Goal: Task Accomplishment & Management: Complete application form

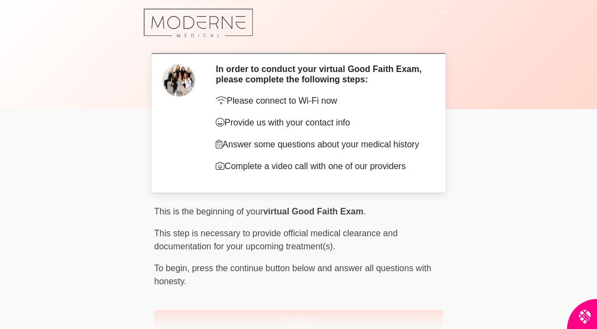
scroll to position [71, 0]
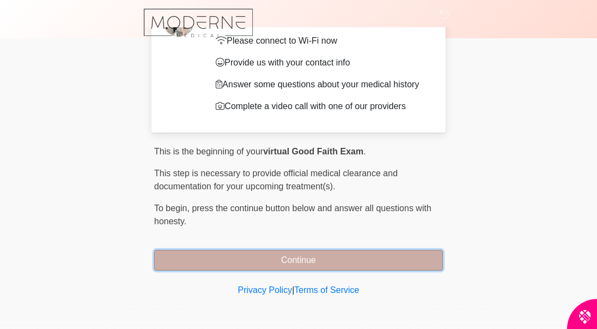
click at [267, 257] on button "Continue" at bounding box center [298, 260] width 289 height 21
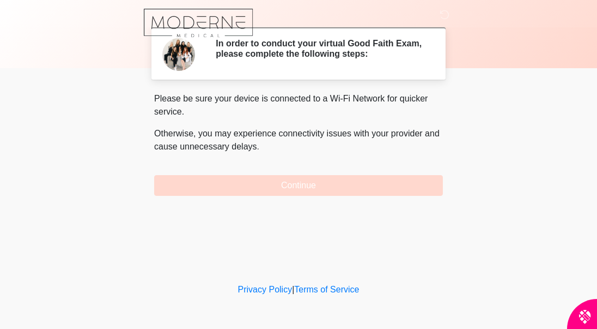
scroll to position [0, 0]
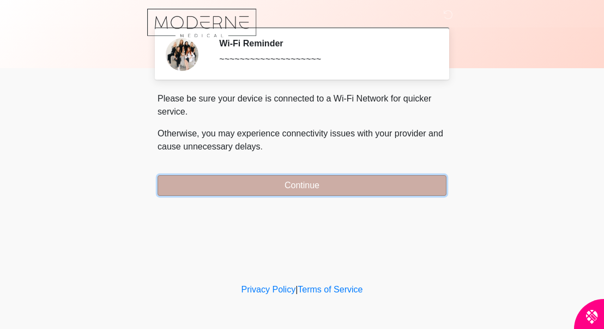
click at [253, 183] on button "Continue" at bounding box center [302, 185] width 289 height 21
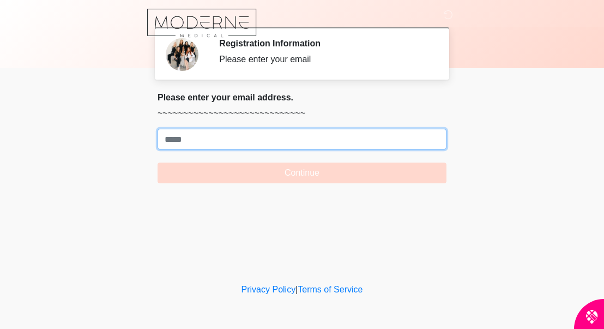
click at [212, 141] on input "Where should we email your treatment plan?" at bounding box center [302, 139] width 289 height 21
type input "**********"
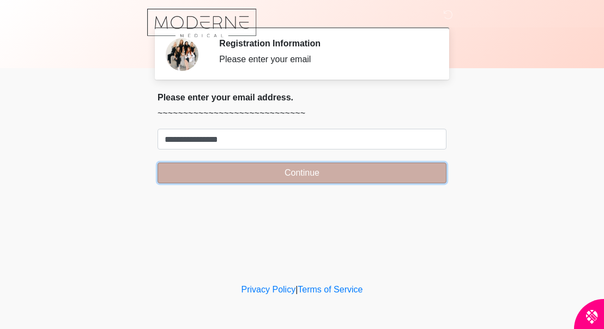
click at [195, 173] on button "Continue" at bounding box center [302, 172] width 289 height 21
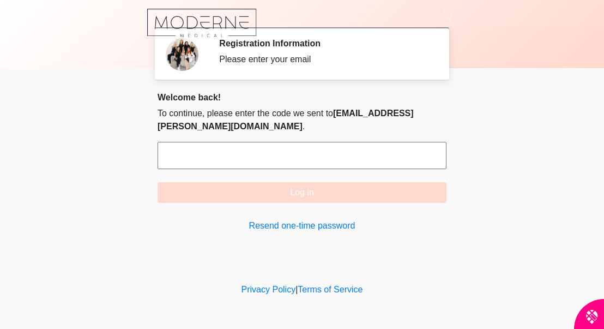
click at [194, 145] on input "text" at bounding box center [302, 155] width 289 height 27
type input "*"
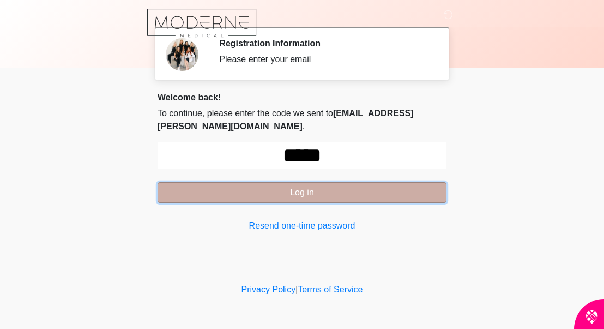
click at [281, 182] on button "Log in" at bounding box center [302, 192] width 289 height 21
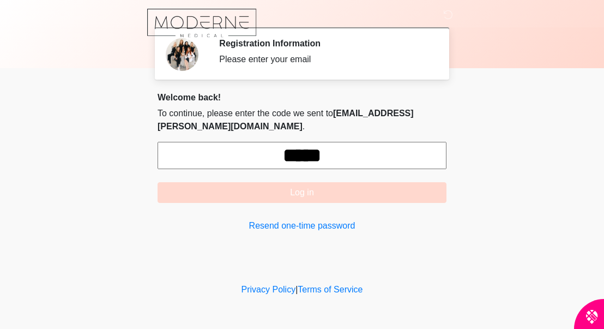
click at [345, 142] on input "*****" at bounding box center [302, 155] width 289 height 27
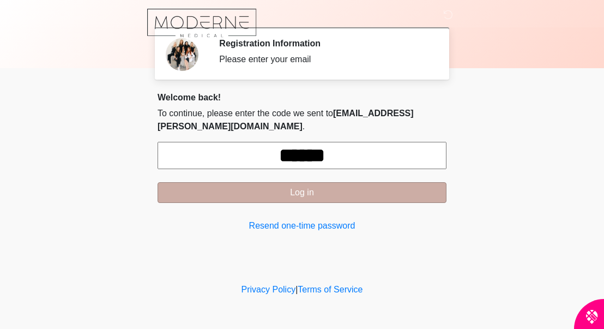
type input "******"
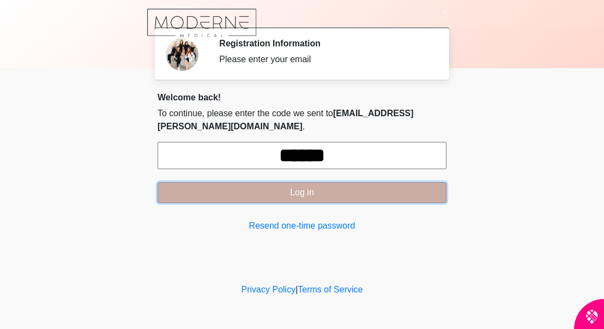
click at [311, 182] on button "Log in" at bounding box center [302, 192] width 289 height 21
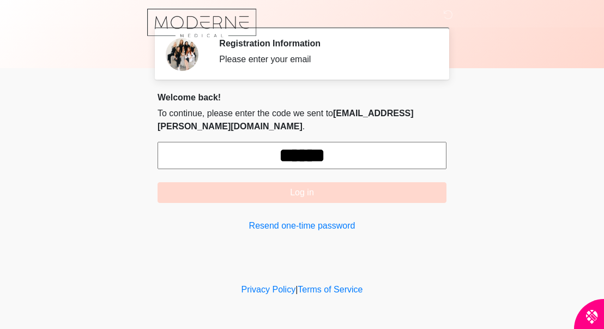
click at [372, 23] on div at bounding box center [293, 23] width 327 height 46
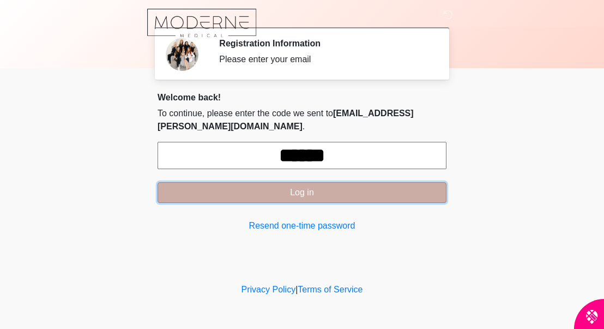
click at [299, 183] on button "Log in" at bounding box center [302, 192] width 289 height 21
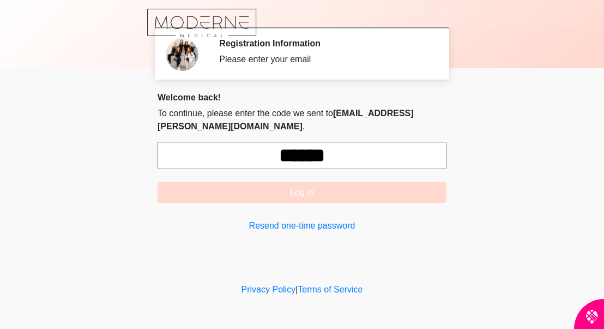
click at [374, 28] on div at bounding box center [293, 23] width 327 height 46
click at [352, 142] on input "******" at bounding box center [302, 155] width 289 height 27
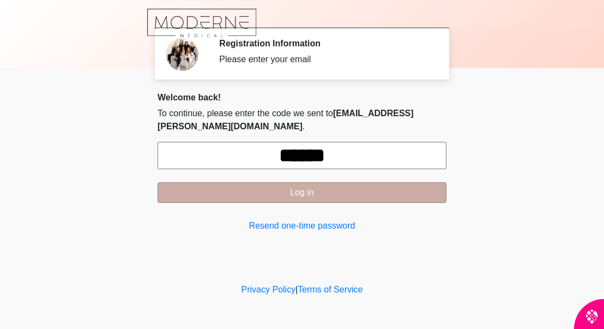
type input "******"
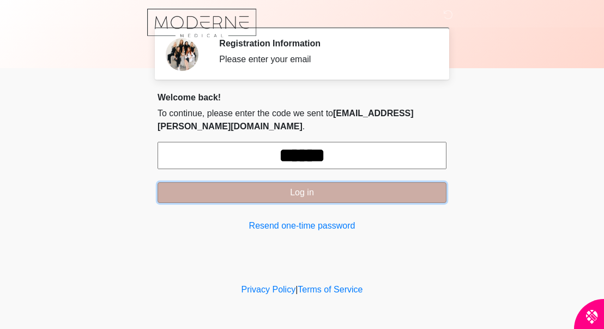
click at [279, 182] on button "Log in" at bounding box center [302, 192] width 289 height 21
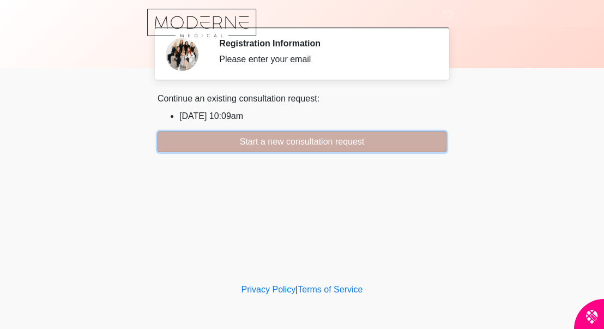
click at [233, 136] on button "Start a new consultation request" at bounding box center [302, 141] width 289 height 21
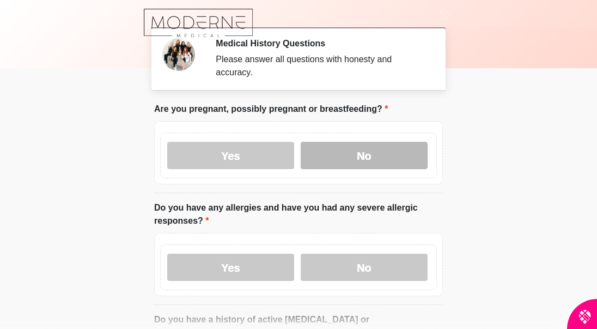
click at [341, 146] on label "No" at bounding box center [364, 155] width 127 height 27
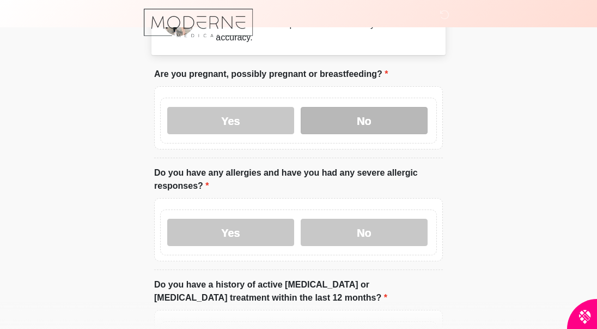
scroll to position [131, 0]
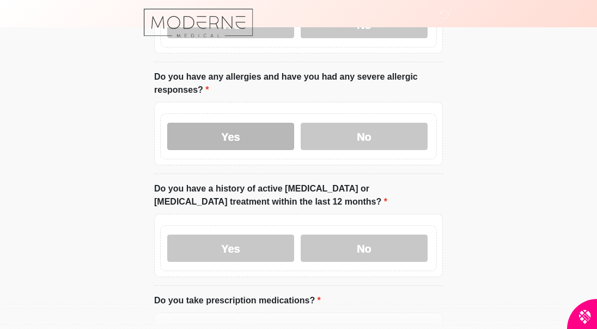
click at [224, 123] on label "Yes" at bounding box center [230, 136] width 127 height 27
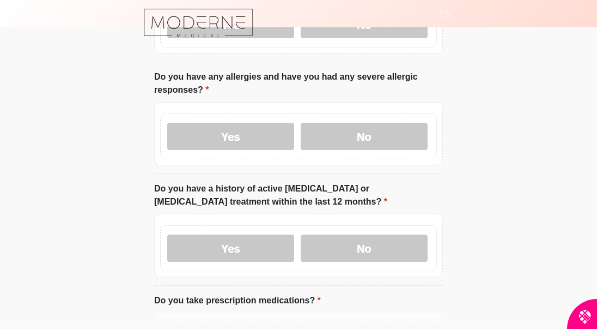
click at [0, 0] on textarea "Please list the allergen or medication and your reaction." at bounding box center [0, 0] width 0 height 0
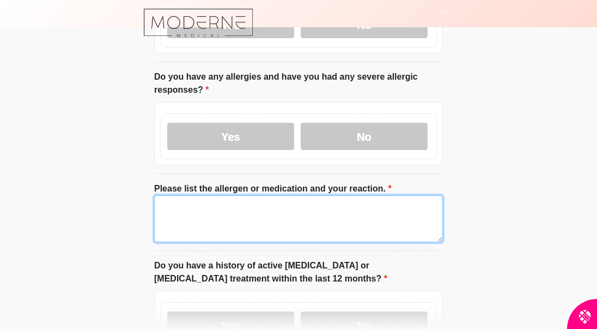
type textarea "*"
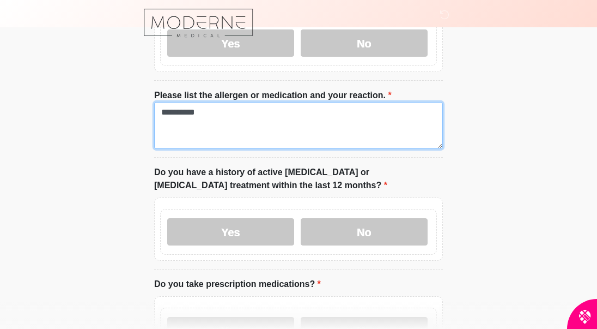
scroll to position [262, 0]
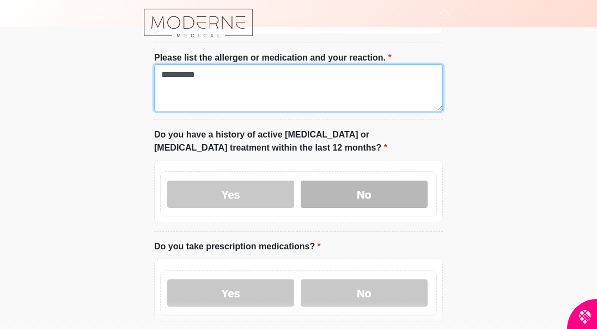
type textarea "**********"
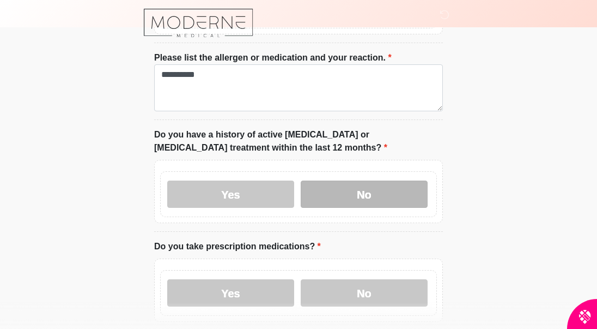
click at [331, 180] on label "No" at bounding box center [364, 193] width 127 height 27
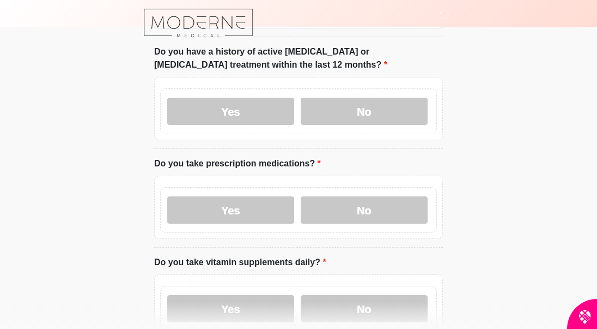
scroll to position [349, 0]
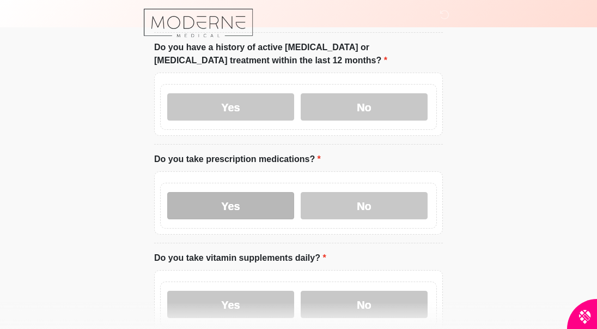
click at [275, 192] on label "Yes" at bounding box center [230, 205] width 127 height 27
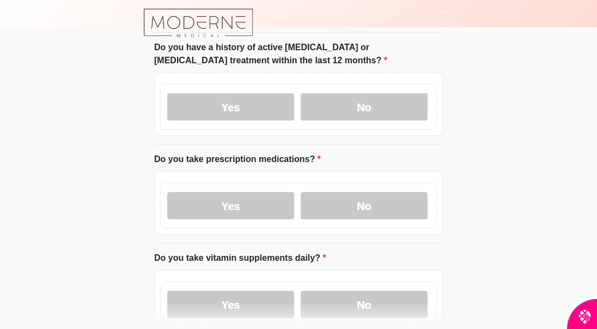
click at [0, 0] on textarea "Please specify medication names" at bounding box center [0, 0] width 0 height 0
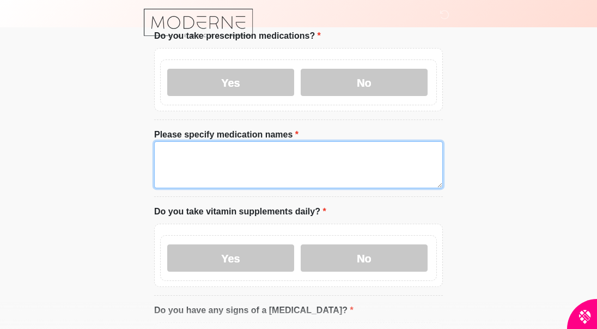
scroll to position [480, 0]
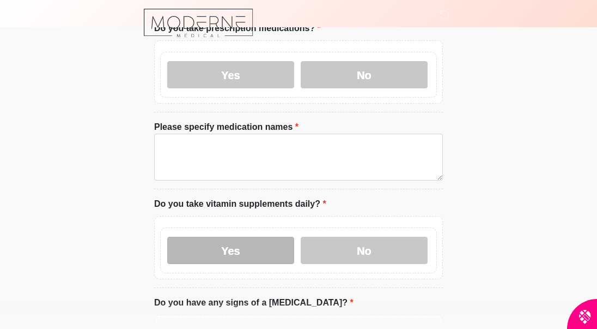
click at [238, 237] on label "Yes" at bounding box center [230, 250] width 127 height 27
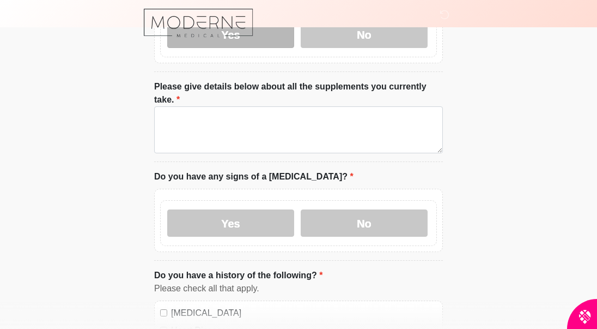
scroll to position [698, 0]
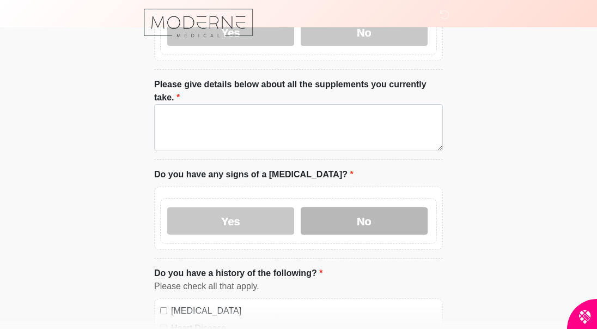
click at [312, 207] on label "No" at bounding box center [364, 220] width 127 height 27
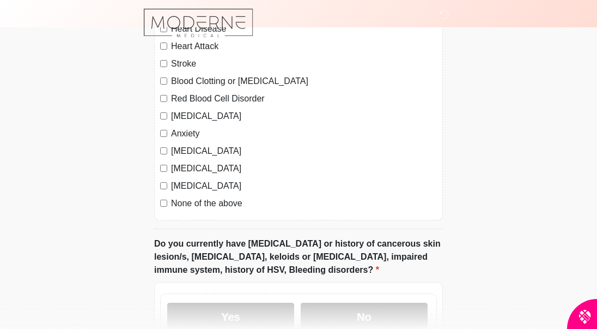
scroll to position [1047, 0]
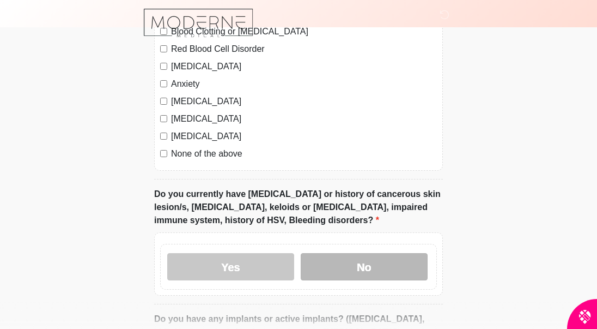
click at [342, 253] on label "No" at bounding box center [364, 266] width 127 height 27
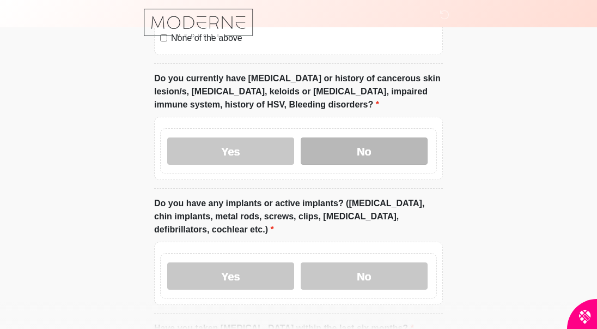
scroll to position [1177, 0]
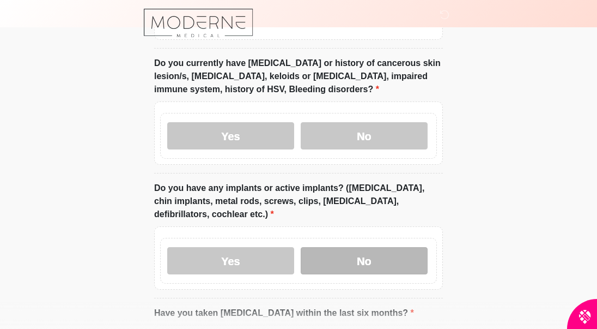
click at [343, 247] on label "No" at bounding box center [364, 260] width 127 height 27
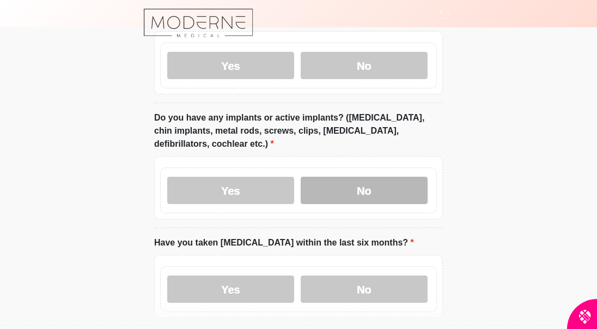
scroll to position [1265, 0]
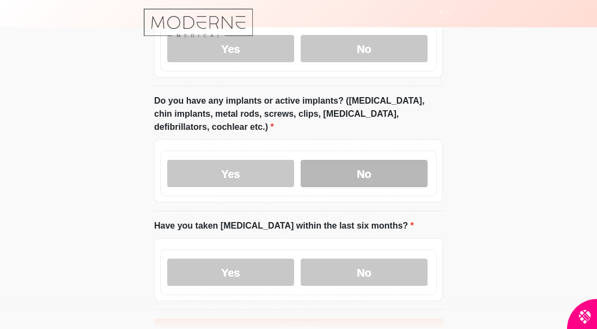
click at [343, 258] on label "No" at bounding box center [364, 271] width 127 height 27
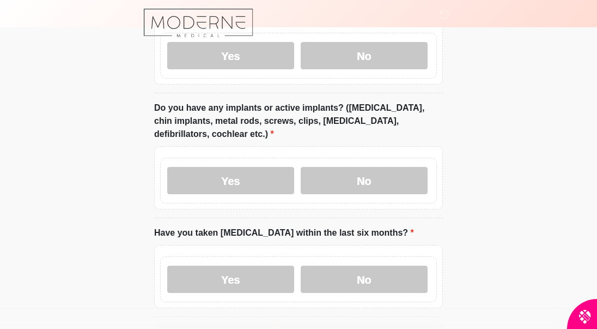
scroll to position [1304, 0]
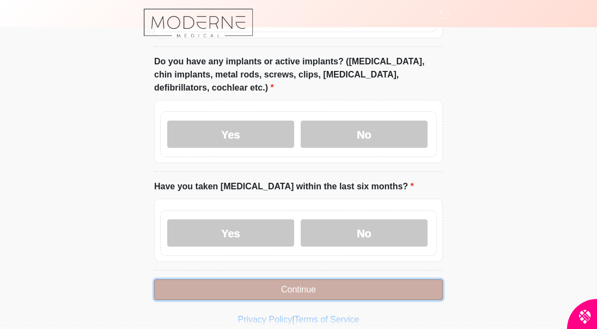
click at [230, 279] on button "Continue" at bounding box center [298, 289] width 289 height 21
click at [273, 279] on button "Continue" at bounding box center [298, 289] width 289 height 21
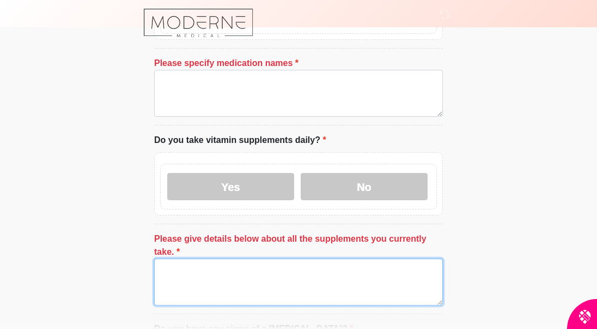
click at [273, 265] on textarea "Please give details below about all the supplements you currently take." at bounding box center [298, 281] width 289 height 47
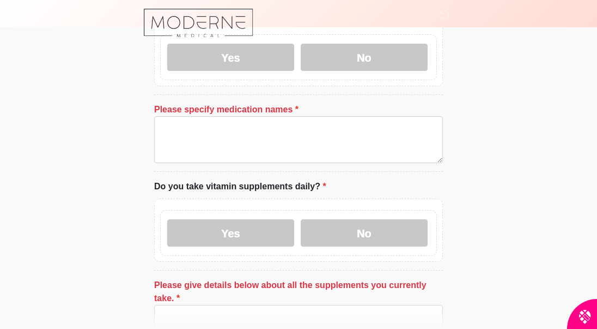
scroll to position [456, 0]
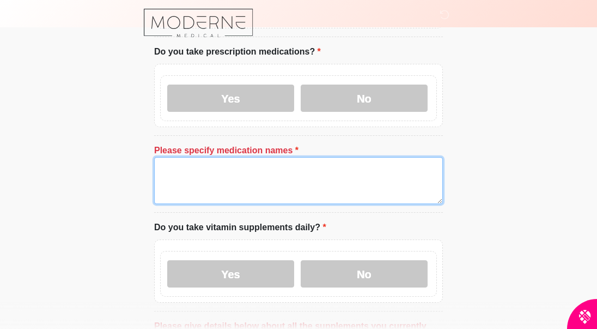
click at [160, 160] on textarea "Please specify medication names" at bounding box center [298, 180] width 289 height 47
click at [161, 160] on textarea "Please specify medication names" at bounding box center [298, 180] width 289 height 47
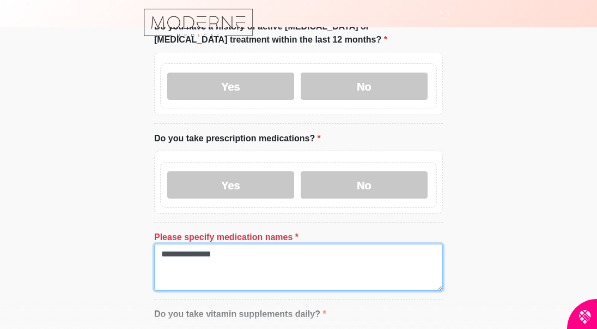
scroll to position [369, 0]
type textarea "*"
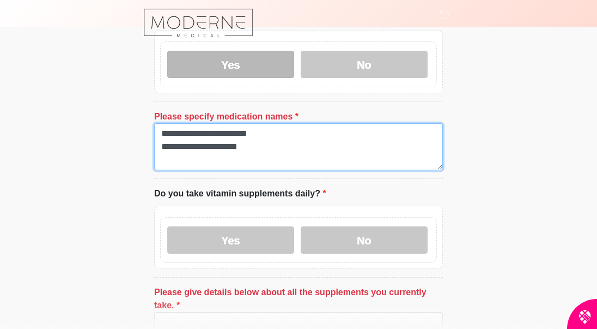
scroll to position [543, 0]
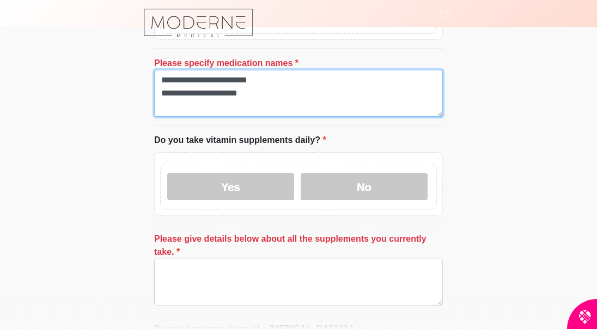
type textarea "**********"
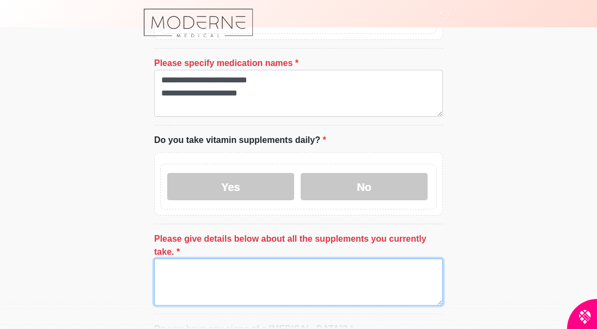
click at [193, 258] on textarea "Please give details below about all the supplements you currently take." at bounding box center [298, 281] width 289 height 47
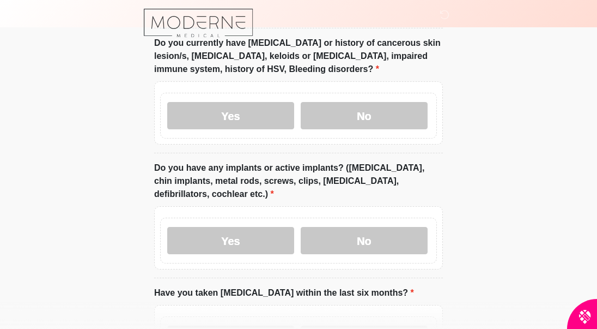
scroll to position [1304, 0]
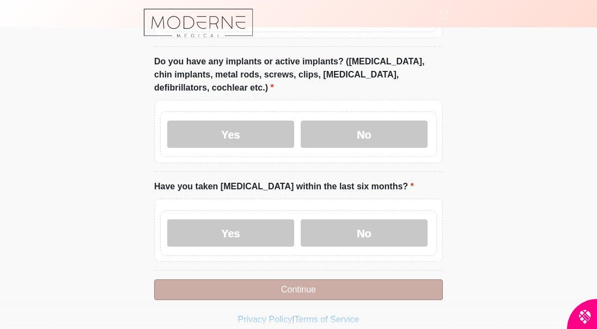
type textarea "**********"
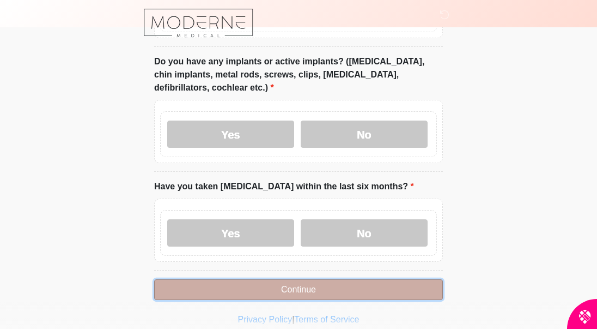
click at [238, 279] on button "Continue" at bounding box center [298, 289] width 289 height 21
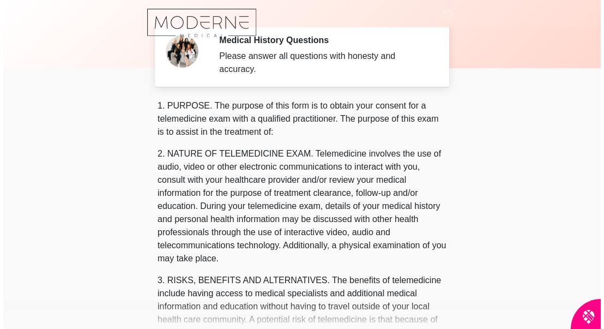
scroll to position [0, 0]
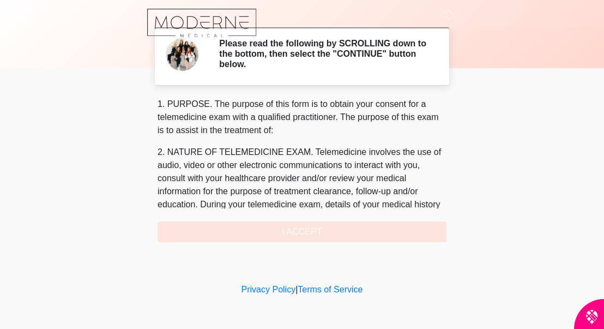
click at [448, 109] on div "This is the beginning of your virtual Good Faith Exam . ﻿﻿﻿﻿﻿﻿﻿﻿ This step is n…" at bounding box center [301, 170] width 305 height 144
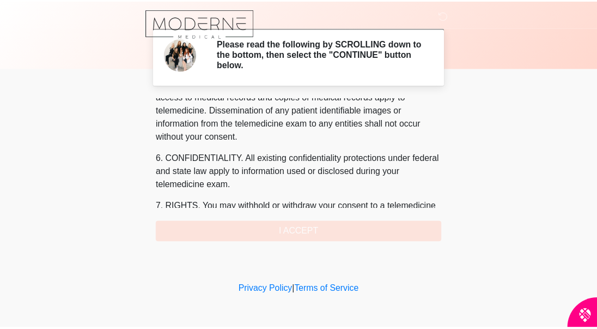
scroll to position [534, 0]
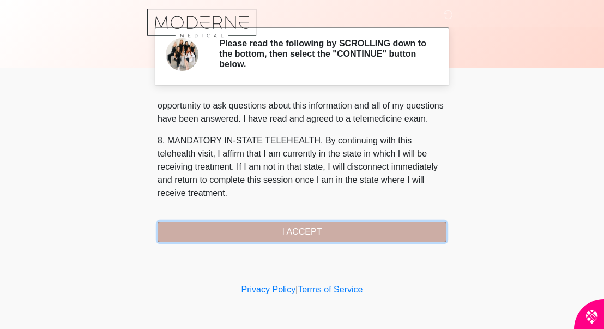
click at [325, 225] on button "I ACCEPT" at bounding box center [302, 231] width 289 height 21
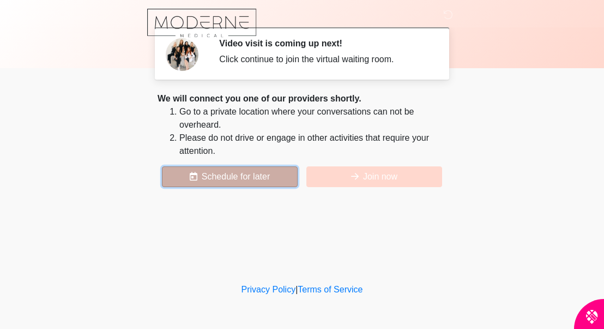
click at [266, 180] on button "Schedule for later" at bounding box center [230, 176] width 136 height 21
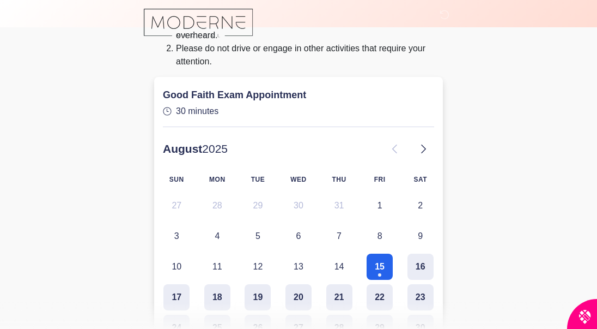
scroll to position [174, 0]
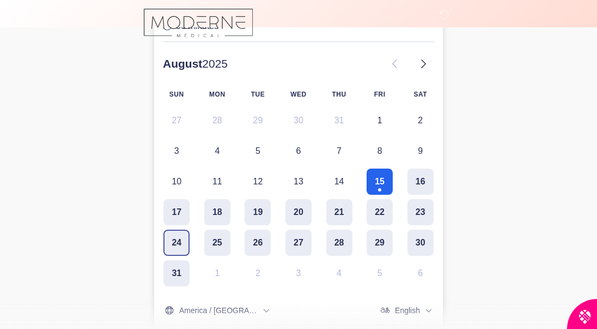
click at [179, 251] on button "24" at bounding box center [177, 242] width 26 height 26
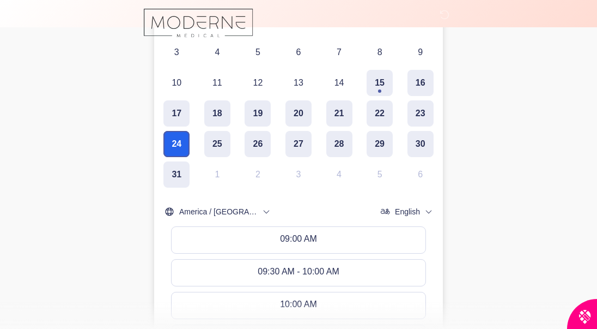
scroll to position [305, 0]
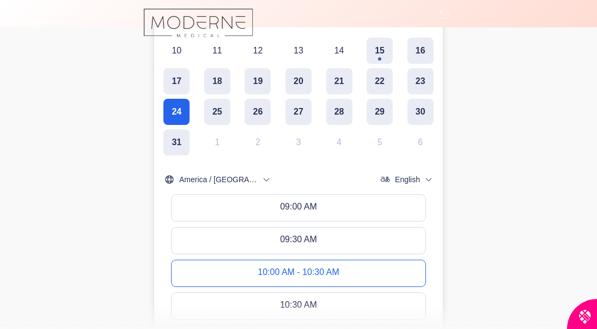
click at [270, 271] on div "10:00 AM - 10:30 AM" at bounding box center [298, 273] width 81 height 12
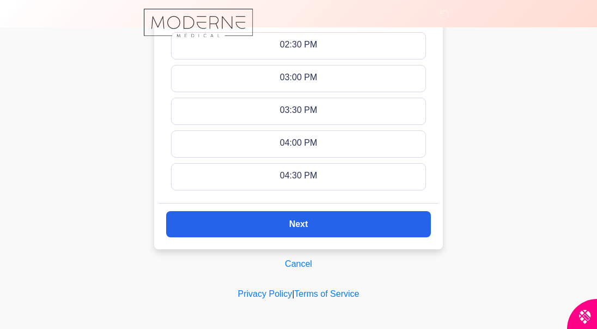
scroll to position [829, 0]
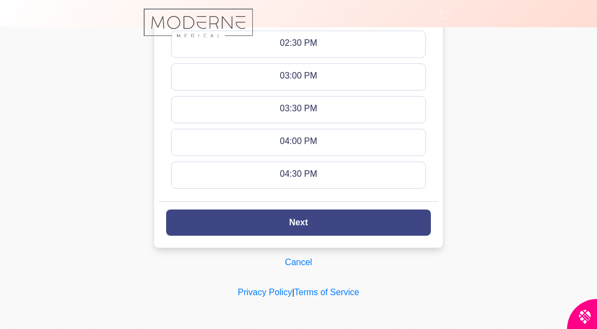
click at [256, 223] on button "Next" at bounding box center [298, 222] width 265 height 26
